Goal: Information Seeking & Learning: Compare options

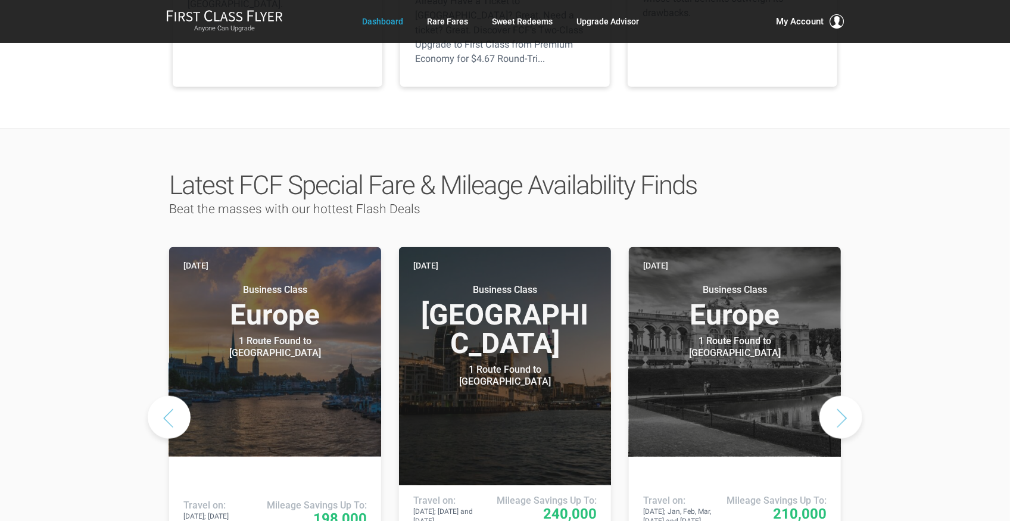
scroll to position [476, 0]
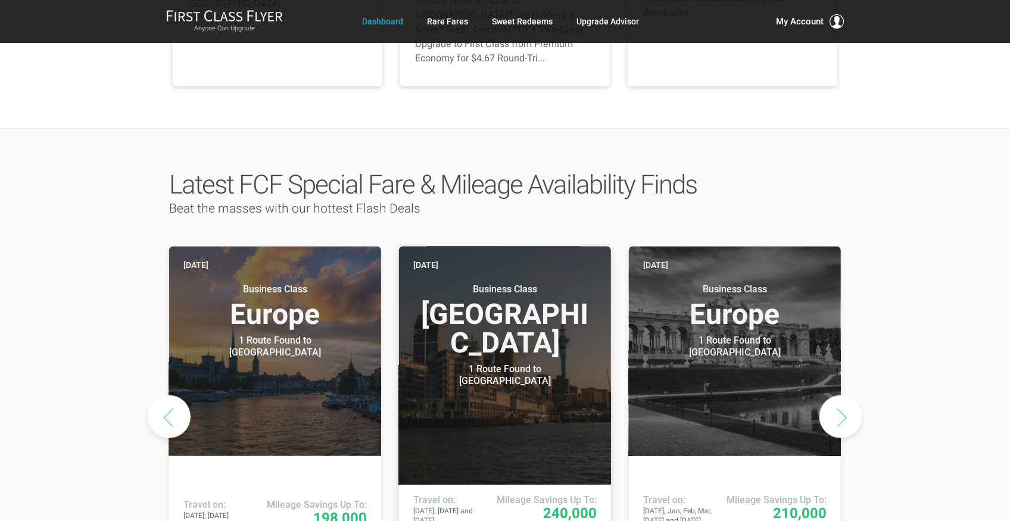
click at [510, 296] on h3 "Business Class South Pacific" at bounding box center [504, 320] width 183 height 74
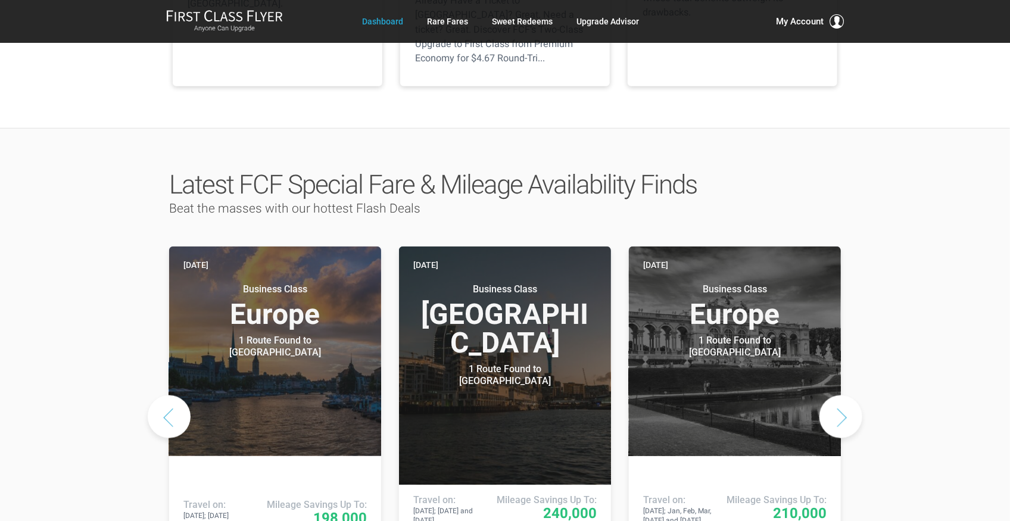
click at [844, 395] on button "Next slide" at bounding box center [840, 416] width 43 height 43
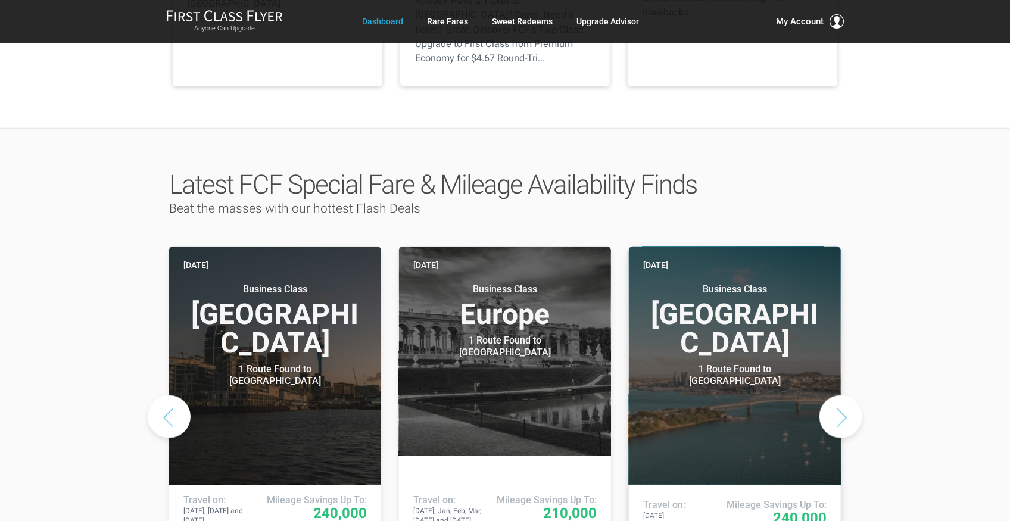
click at [745, 363] on div "1 Route Found to Auckland" at bounding box center [734, 375] width 149 height 24
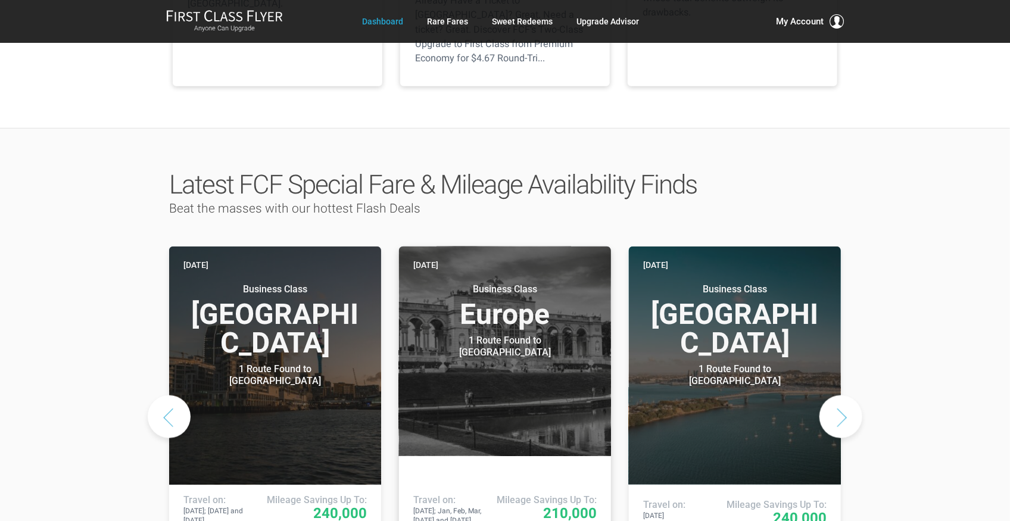
click at [495, 296] on h3 "Business Class Europe" at bounding box center [504, 305] width 183 height 45
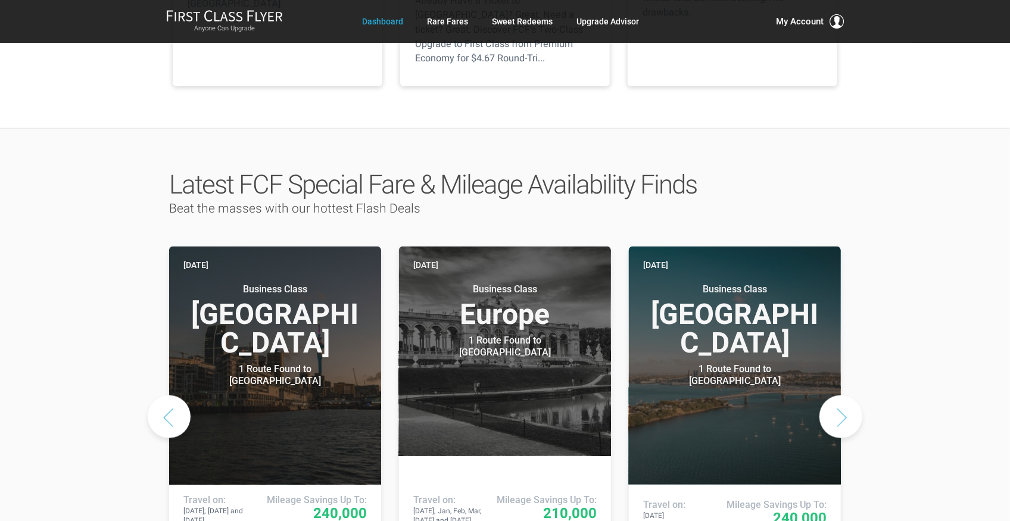
click at [841, 395] on button "Next slide" at bounding box center [840, 416] width 43 height 43
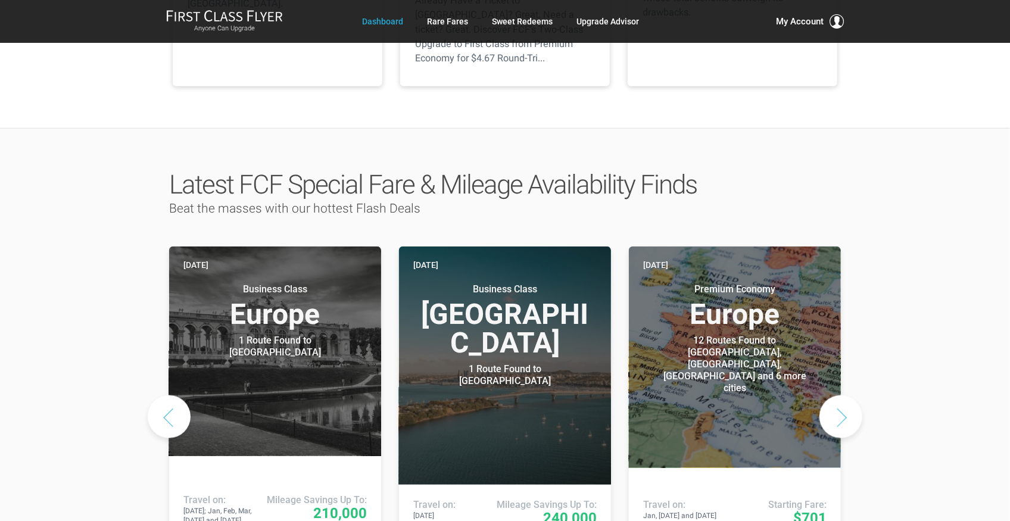
click at [841, 395] on button "Next slide" at bounding box center [840, 416] width 43 height 43
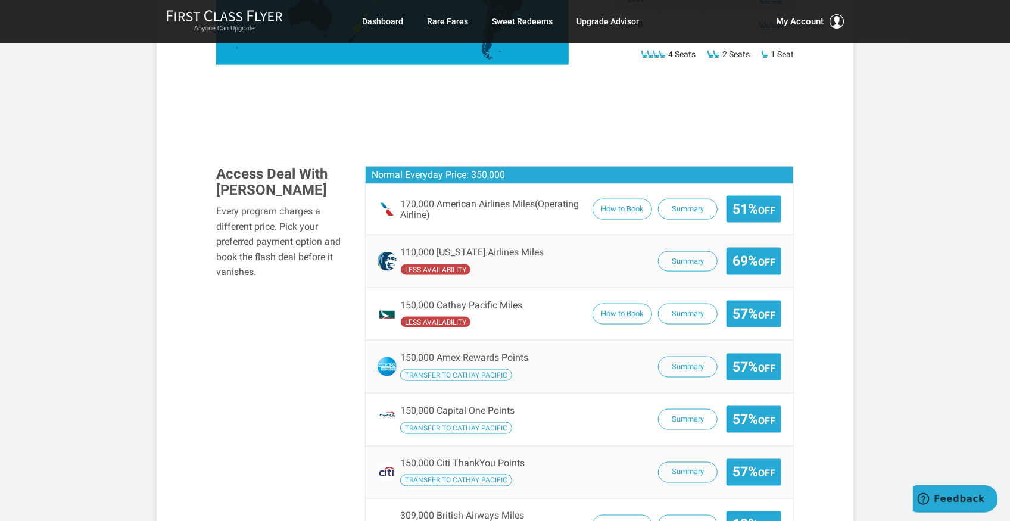
scroll to position [674, 0]
click at [622, 304] on button "How to Book" at bounding box center [622, 314] width 60 height 21
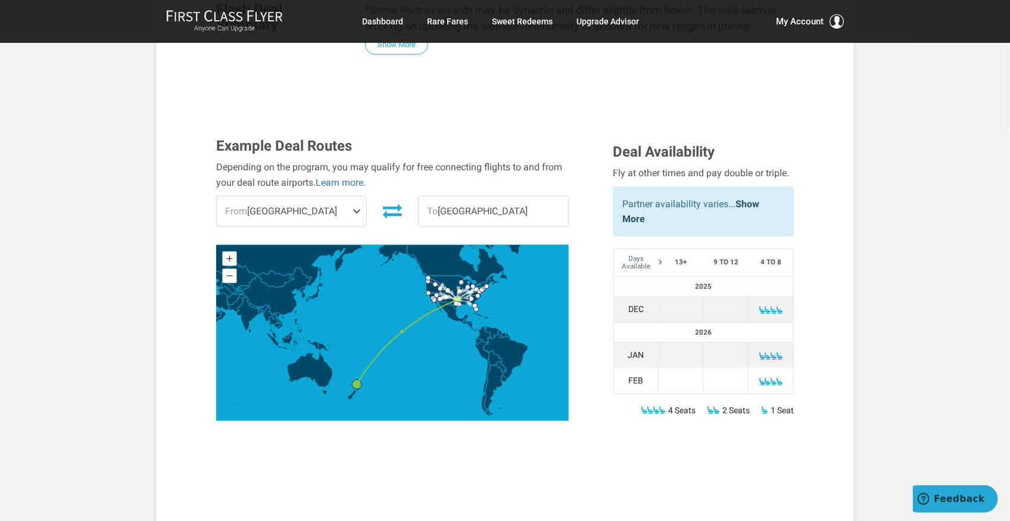
scroll to position [317, 0]
click at [356, 197] on span at bounding box center [359, 212] width 14 height 30
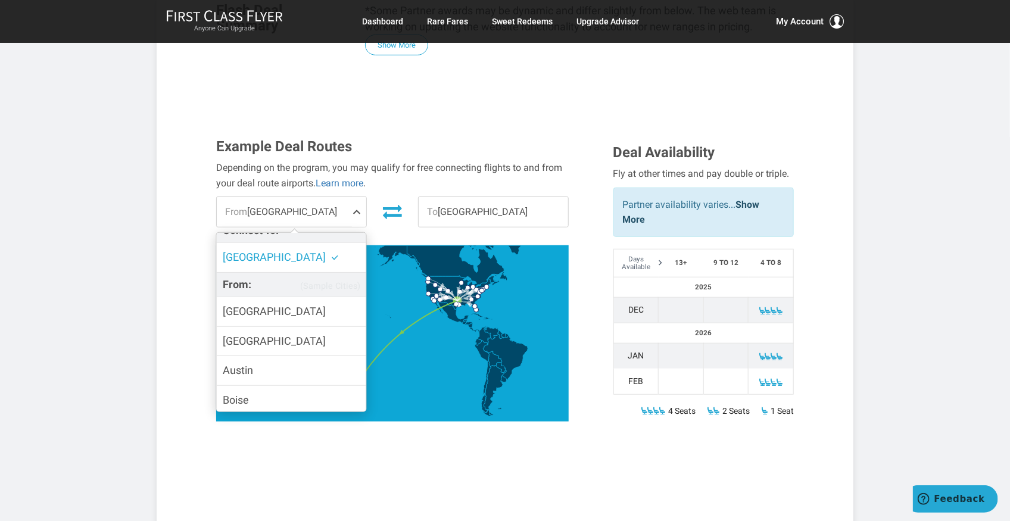
scroll to position [0, 0]
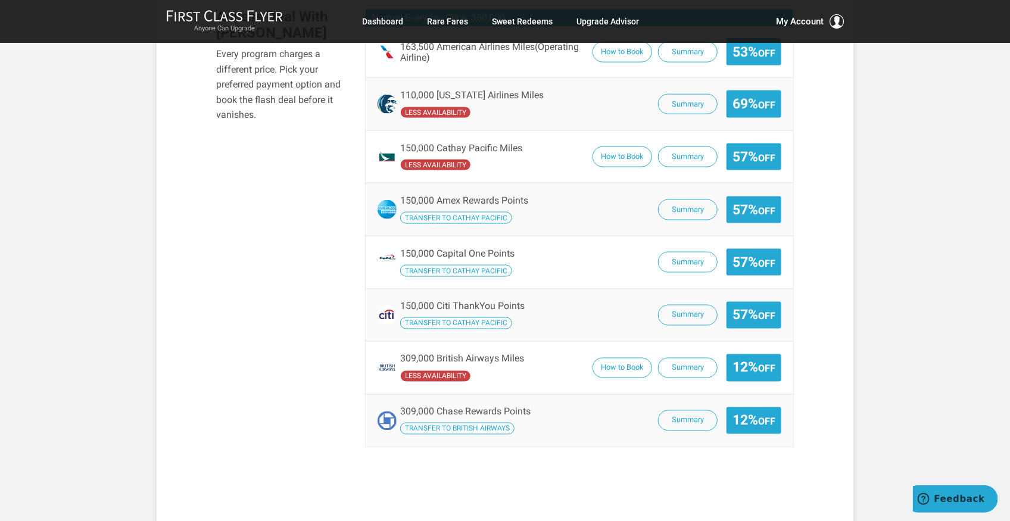
scroll to position [832, 0]
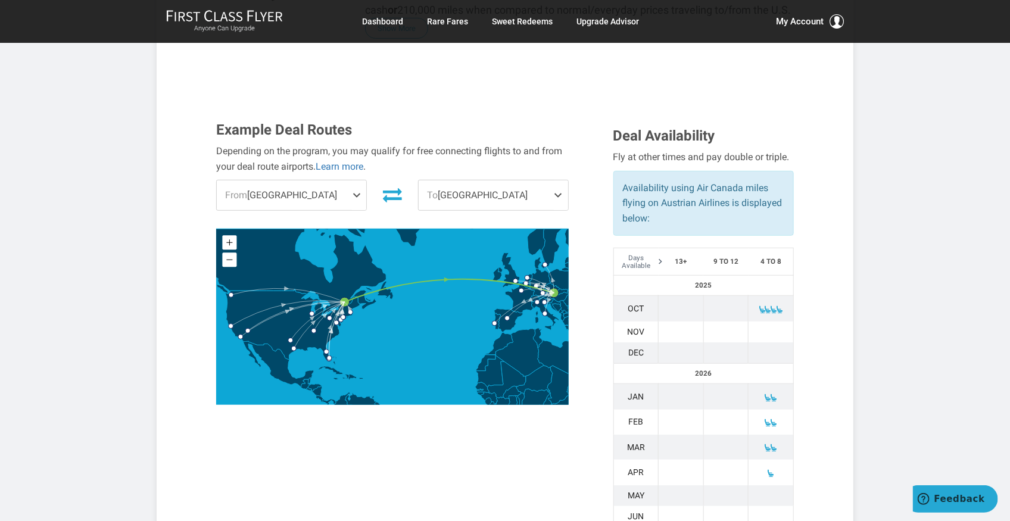
scroll to position [317, 0]
click at [358, 181] on span at bounding box center [359, 196] width 14 height 30
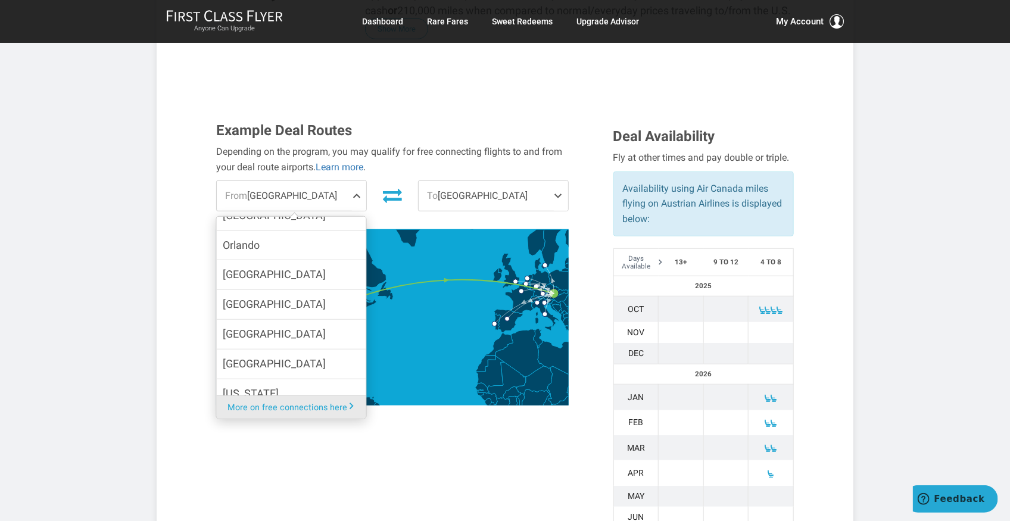
scroll to position [402, 0]
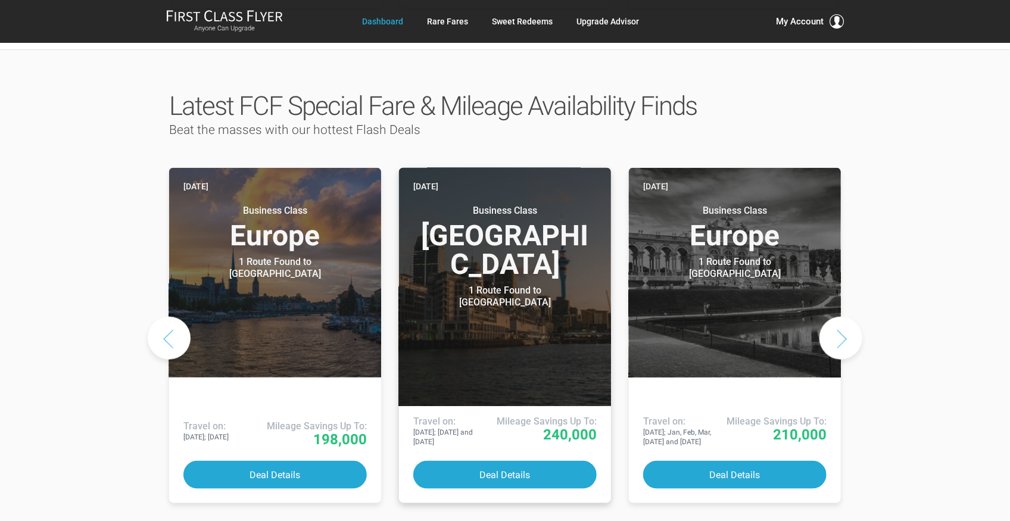
scroll to position [555, 0]
click at [547, 216] on h3 "Business Class South Pacific" at bounding box center [504, 242] width 183 height 74
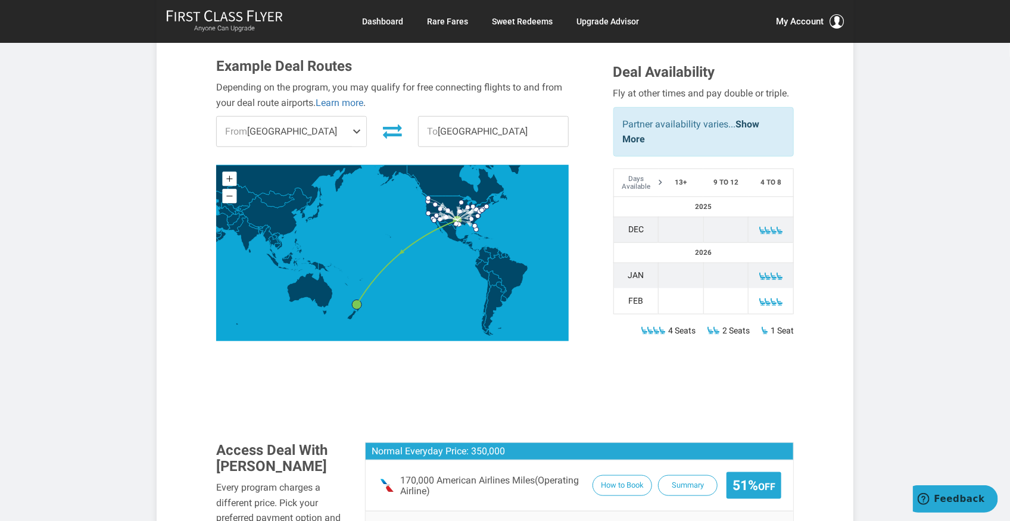
scroll to position [397, 0]
